Goal: Information Seeking & Learning: Learn about a topic

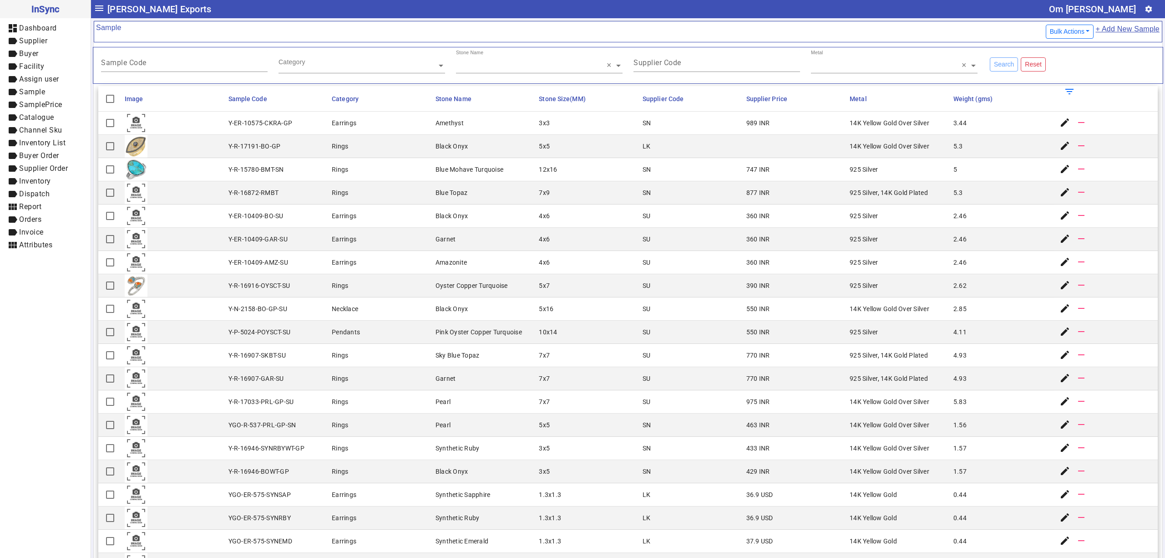
click at [656, 203] on mat-cell "SN" at bounding box center [692, 192] width 104 height 23
click at [681, 320] on mat-cell "SU" at bounding box center [692, 308] width 104 height 23
click at [582, 320] on mat-cell "5x16" at bounding box center [588, 308] width 104 height 23
click at [370, 183] on mat-cell "Rings" at bounding box center [381, 192] width 104 height 23
click at [585, 254] on mat-cell "4x6" at bounding box center [588, 262] width 104 height 23
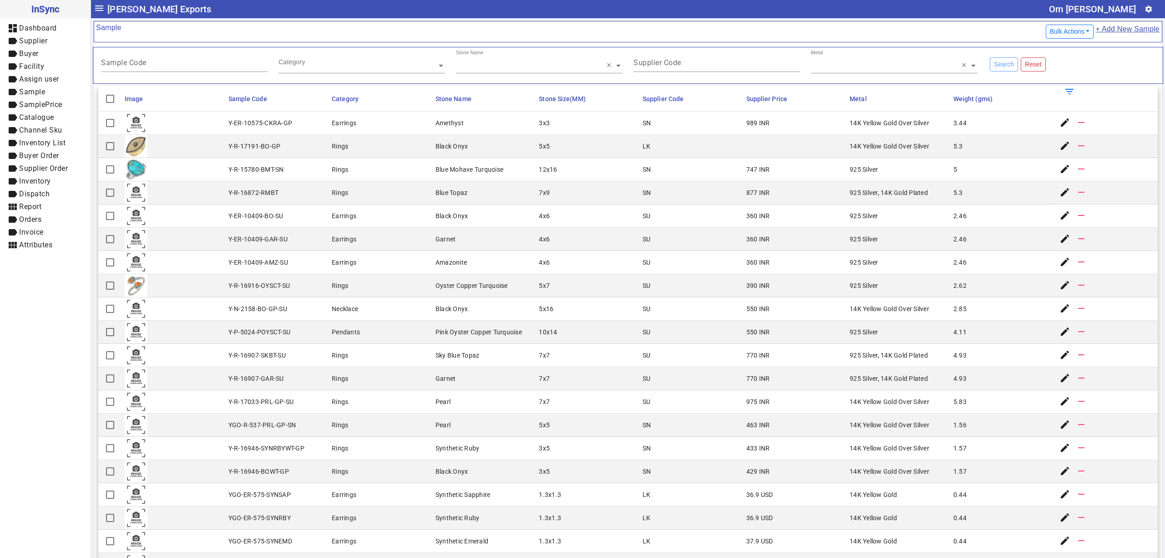
drag, startPoint x: 739, startPoint y: 171, endPoint x: 649, endPoint y: 170, distance: 90.1
click at [747, 171] on div "747 INR" at bounding box center [759, 169] width 24 height 9
click at [563, 357] on mat-cell "7x7" at bounding box center [588, 355] width 104 height 23
click at [637, 59] on mat-label "Supplier Code" at bounding box center [658, 62] width 48 height 9
click at [637, 61] on input "Supplier Code" at bounding box center [717, 65] width 167 height 8
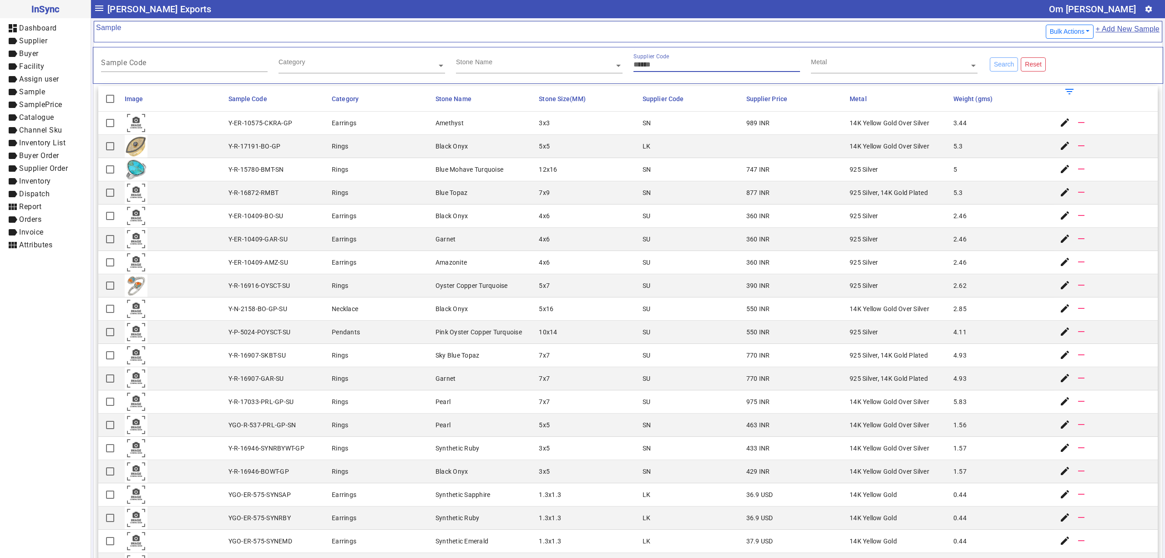
click at [551, 68] on input "text" at bounding box center [539, 65] width 167 height 9
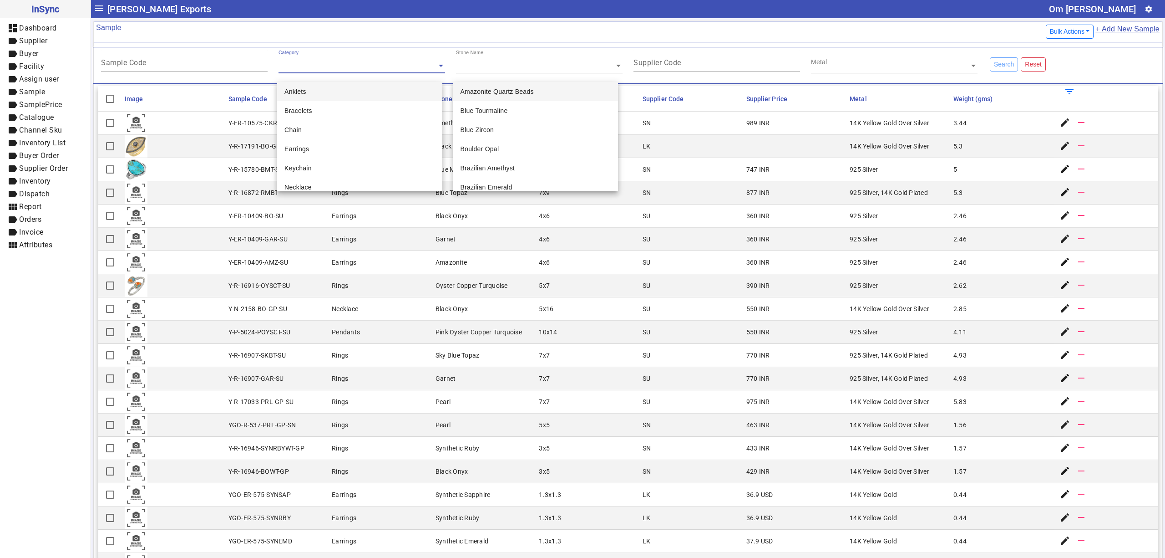
click at [374, 60] on div "Category" at bounding box center [358, 55] width 158 height 10
click at [229, 59] on div "Sample Code" at bounding box center [184, 61] width 167 height 22
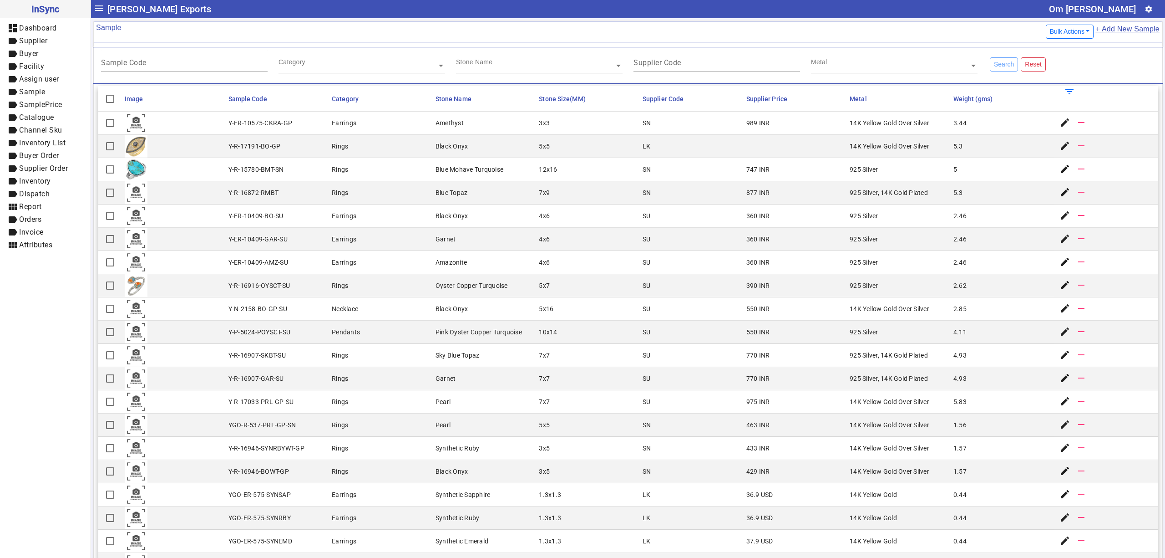
click at [724, 174] on mat-cell "SN" at bounding box center [692, 169] width 104 height 23
click at [658, 294] on mat-cell "SU" at bounding box center [692, 285] width 104 height 23
click at [1017, 311] on mat-cell "2.85" at bounding box center [1003, 308] width 104 height 23
click at [587, 342] on mat-cell "10x14" at bounding box center [588, 331] width 104 height 23
click at [875, 176] on mat-cell "925 Silver" at bounding box center [899, 169] width 104 height 23
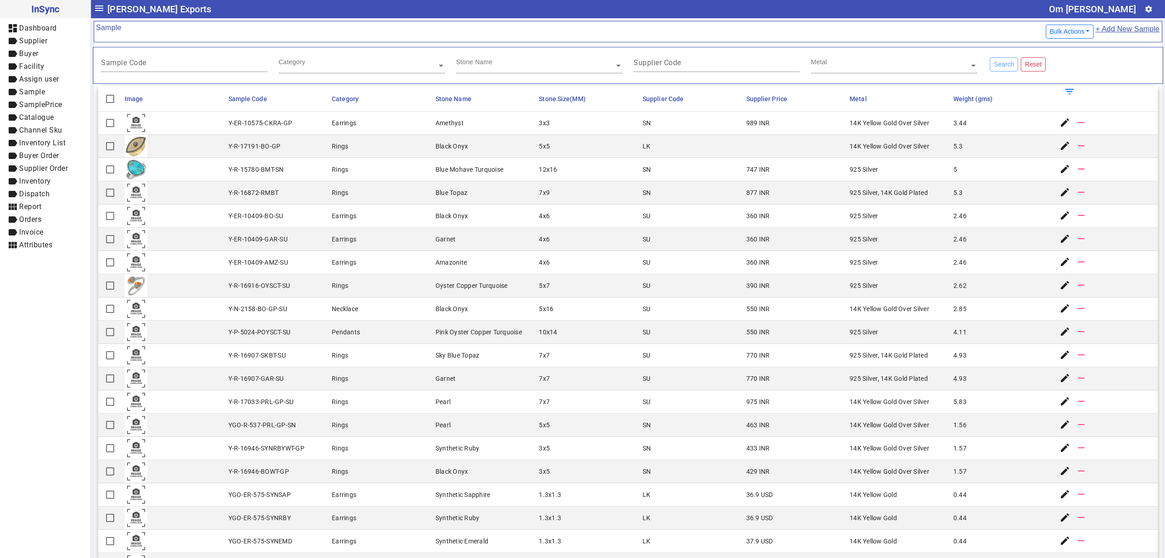
click at [475, 310] on mat-cell "Black Onyx" at bounding box center [485, 308] width 104 height 23
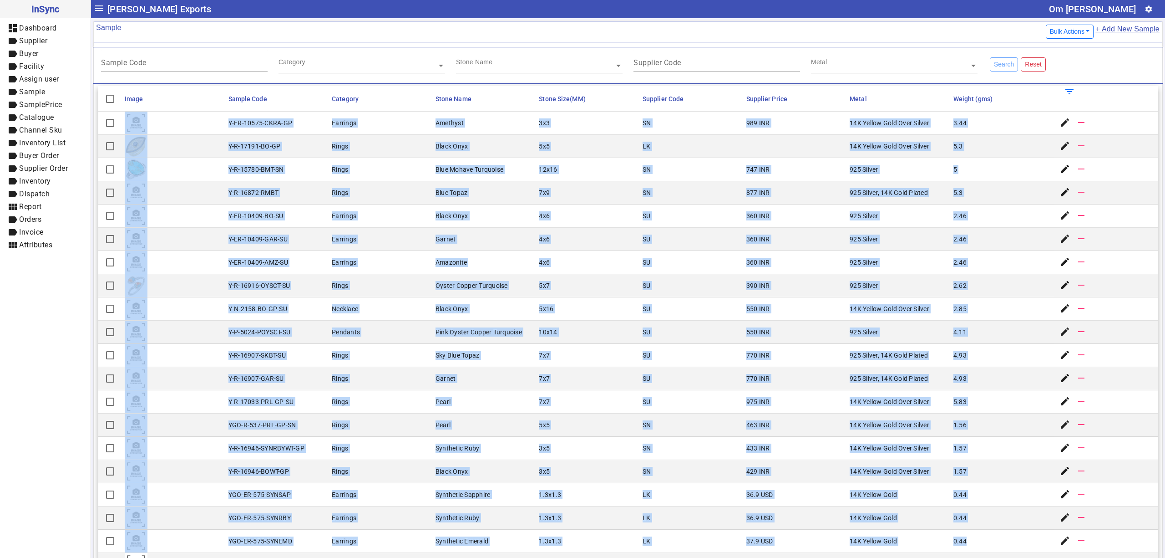
drag, startPoint x: 219, startPoint y: 128, endPoint x: 975, endPoint y: 521, distance: 851.5
click at [594, 353] on mat-cell "7x7" at bounding box center [588, 355] width 104 height 23
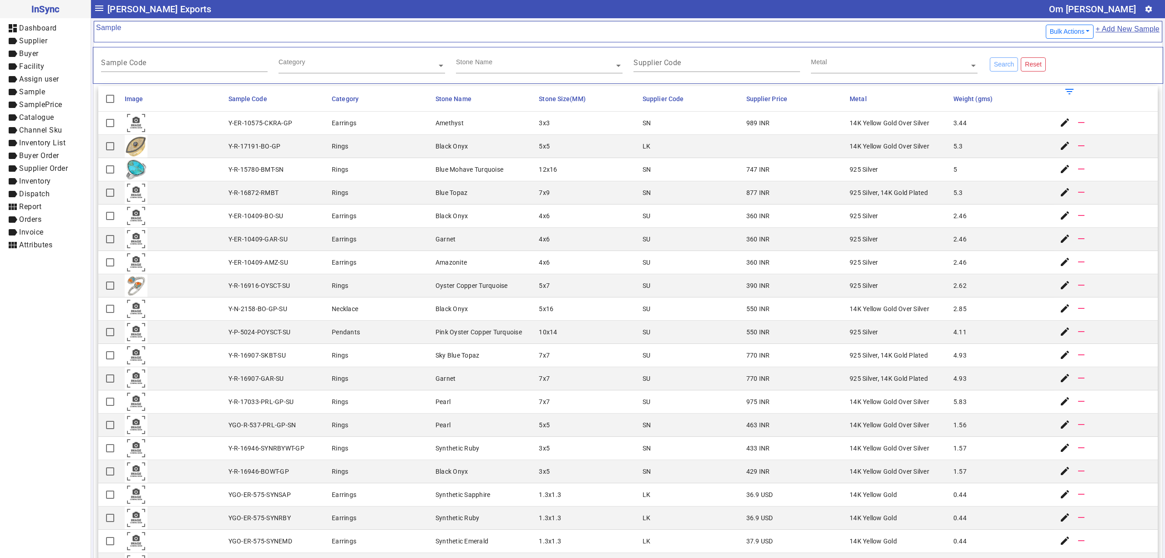
click at [765, 186] on mat-cell "877 INR" at bounding box center [796, 192] width 104 height 23
click at [643, 263] on div "SU" at bounding box center [647, 262] width 8 height 9
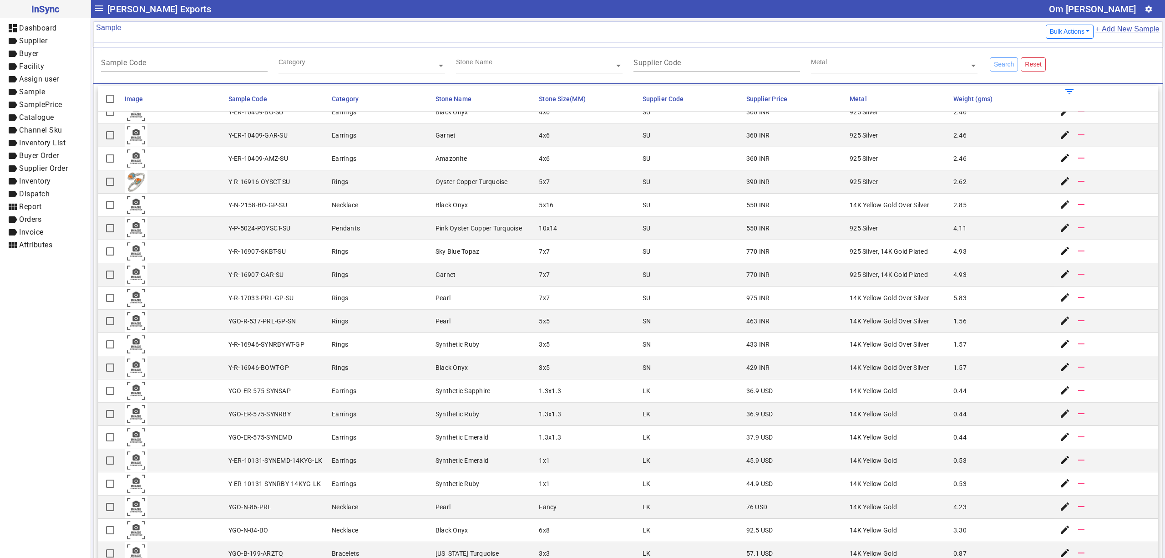
scroll to position [202, 0]
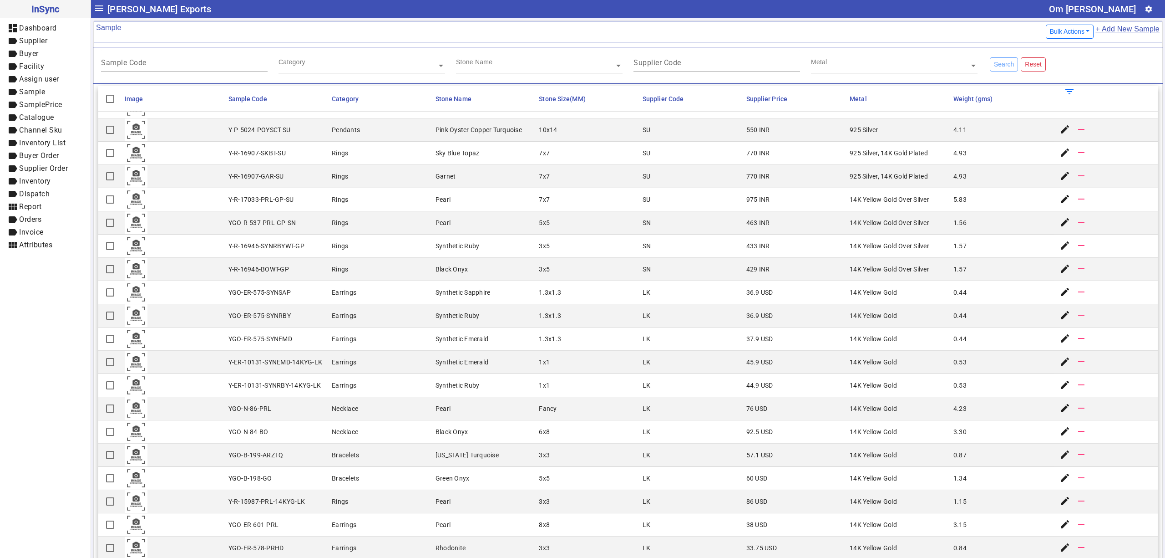
click at [461, 510] on mat-cell "Pearl" at bounding box center [485, 501] width 104 height 23
click at [700, 165] on mat-cell "SU" at bounding box center [692, 153] width 104 height 23
click at [982, 358] on mat-cell "0.53" at bounding box center [1003, 362] width 104 height 23
click at [748, 165] on mat-cell "770 INR" at bounding box center [796, 153] width 104 height 23
click at [709, 200] on mat-cell "SU" at bounding box center [692, 199] width 104 height 23
